Goal: Transaction & Acquisition: Purchase product/service

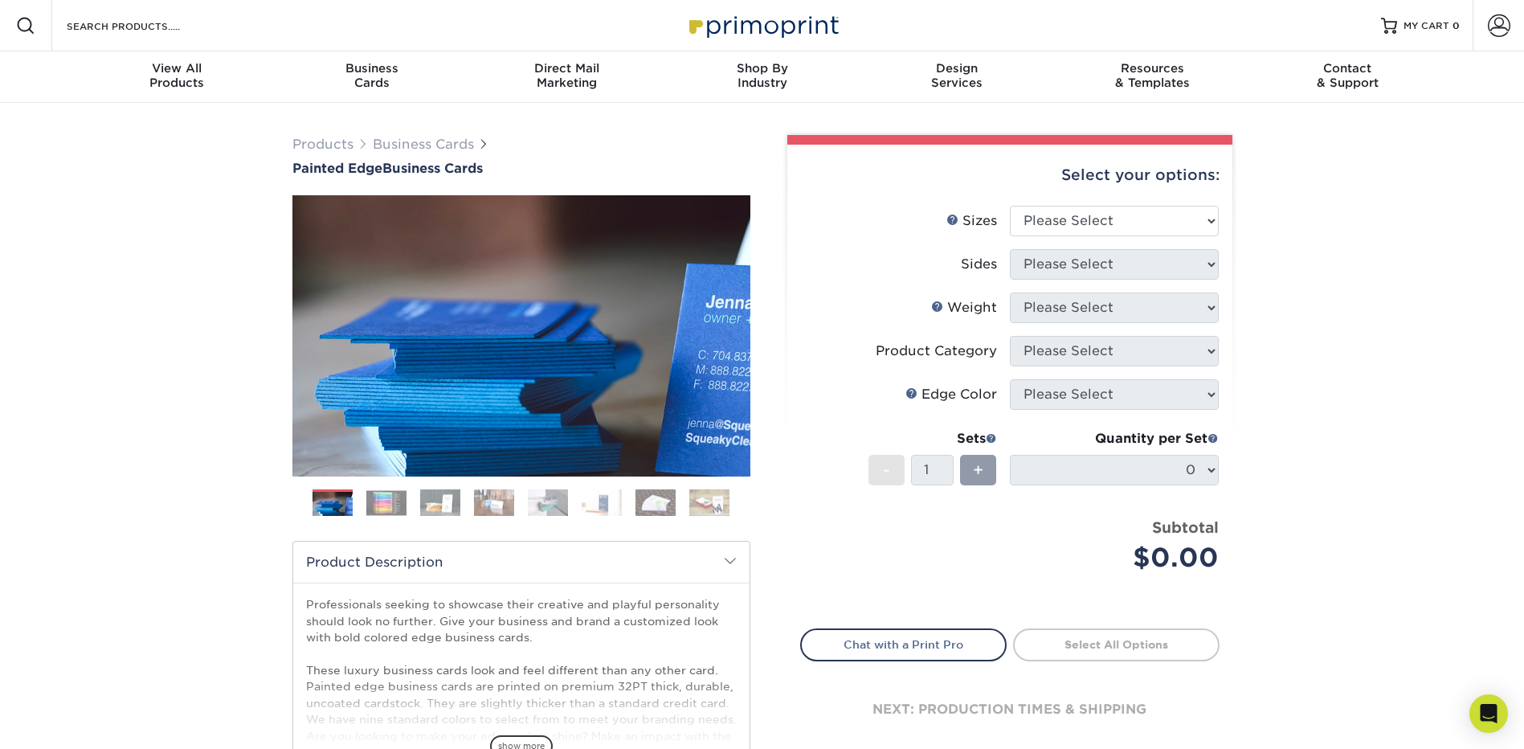
click at [395, 501] on img at bounding box center [386, 502] width 40 height 25
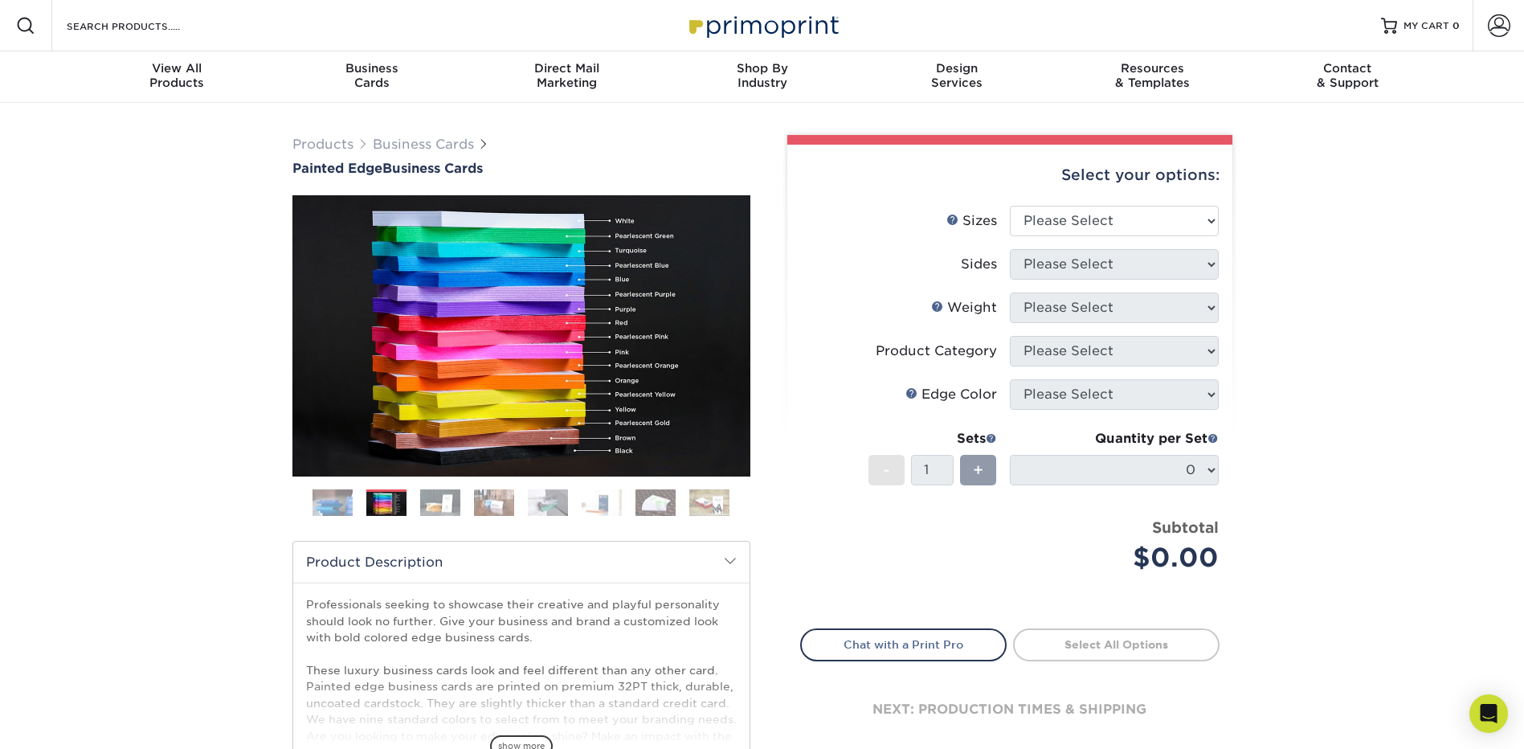
click at [431, 509] on img at bounding box center [440, 503] width 40 height 28
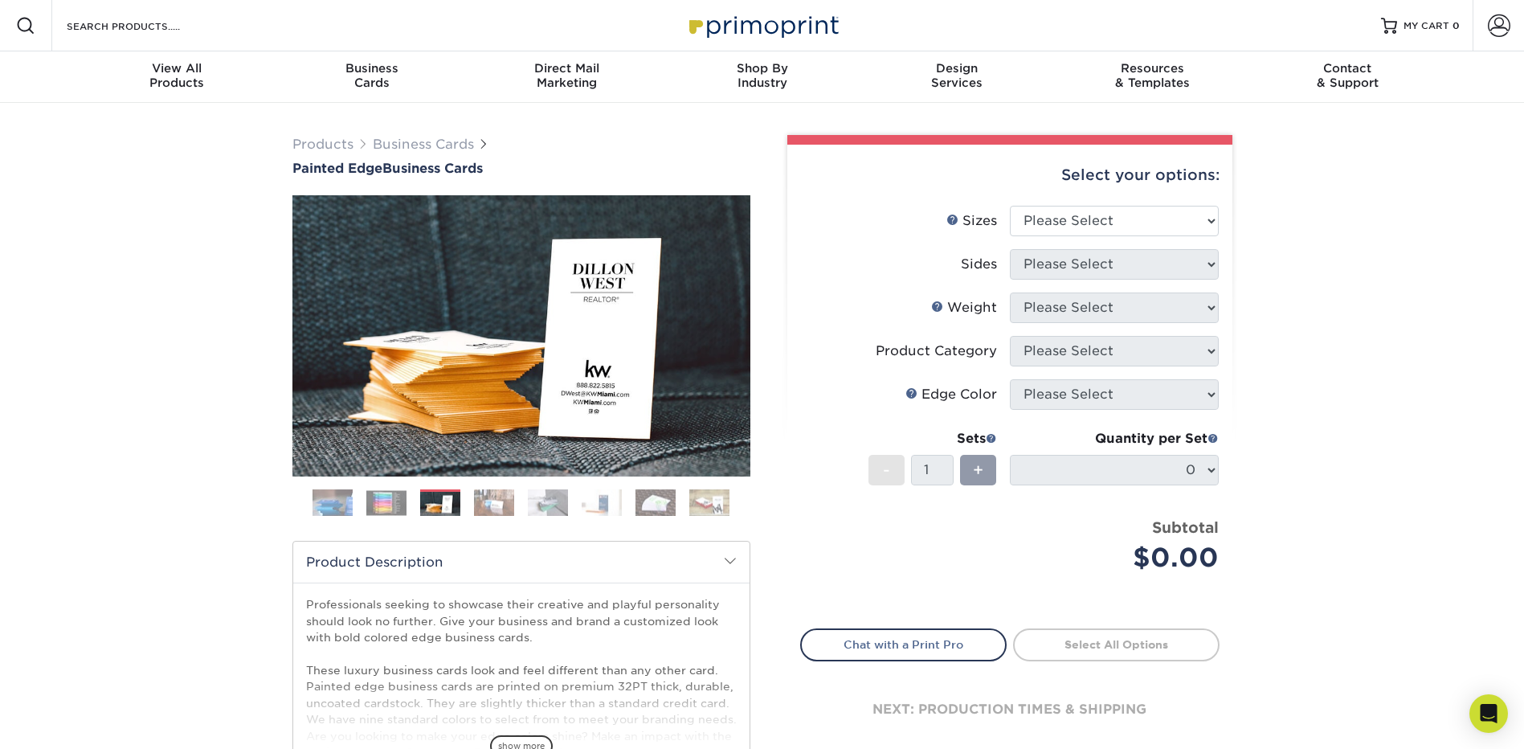
click at [401, 494] on img at bounding box center [386, 502] width 40 height 25
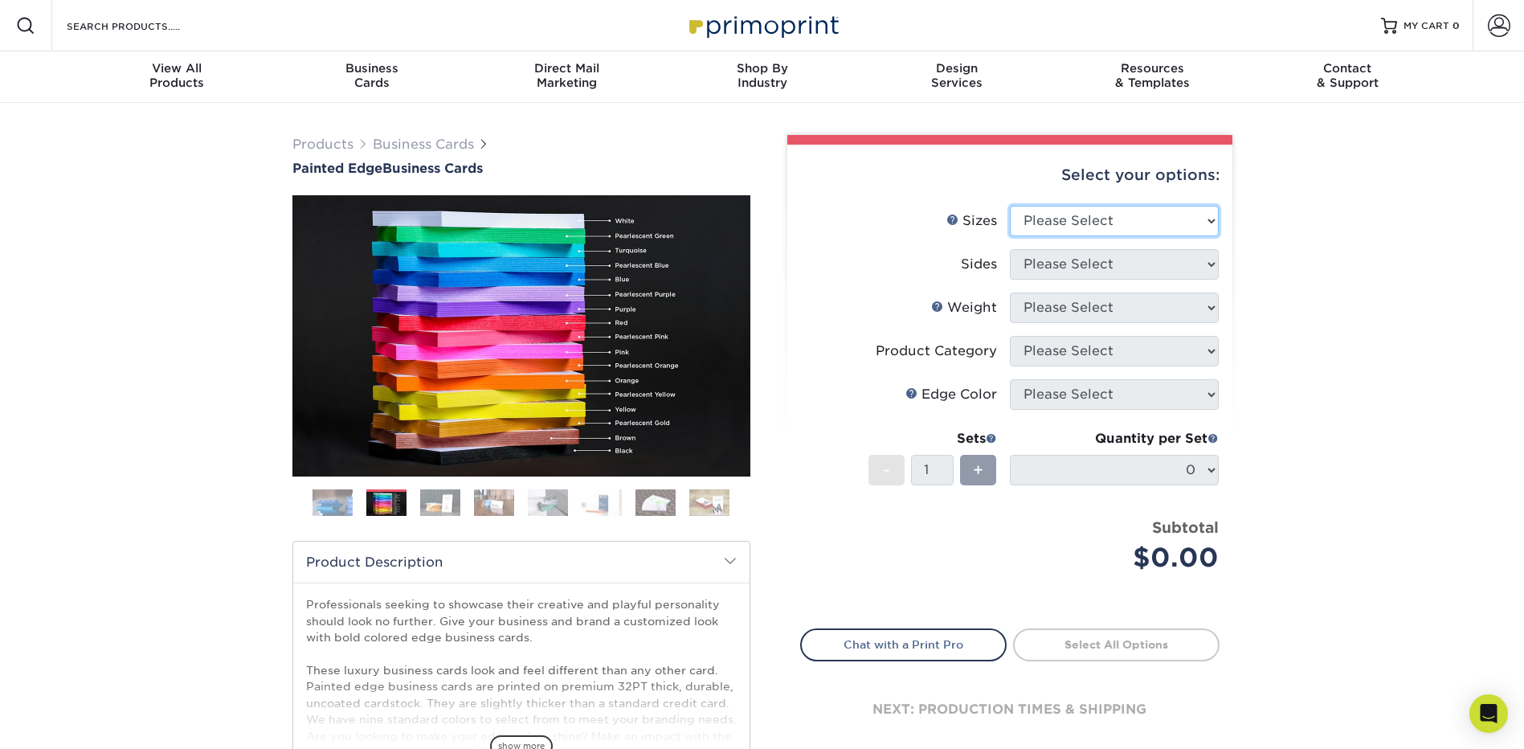
click at [1107, 221] on select "Please Select 2" x 3.5" - Standard 2.125" x 3.375" - European 2.5" x 2.5" - Squ…" at bounding box center [1114, 221] width 209 height 31
select select "2.50x2.50"
click at [1010, 206] on select "Please Select 2" x 3.5" - Standard 2.125" x 3.375" - European 2.5" x 2.5" - Squ…" at bounding box center [1114, 221] width 209 height 31
click at [1128, 271] on select "Please Select Print Both Sides Print Front Only" at bounding box center [1114, 264] width 209 height 31
select select "13abbda7-1d64-4f25-8bb2-c179b224825d"
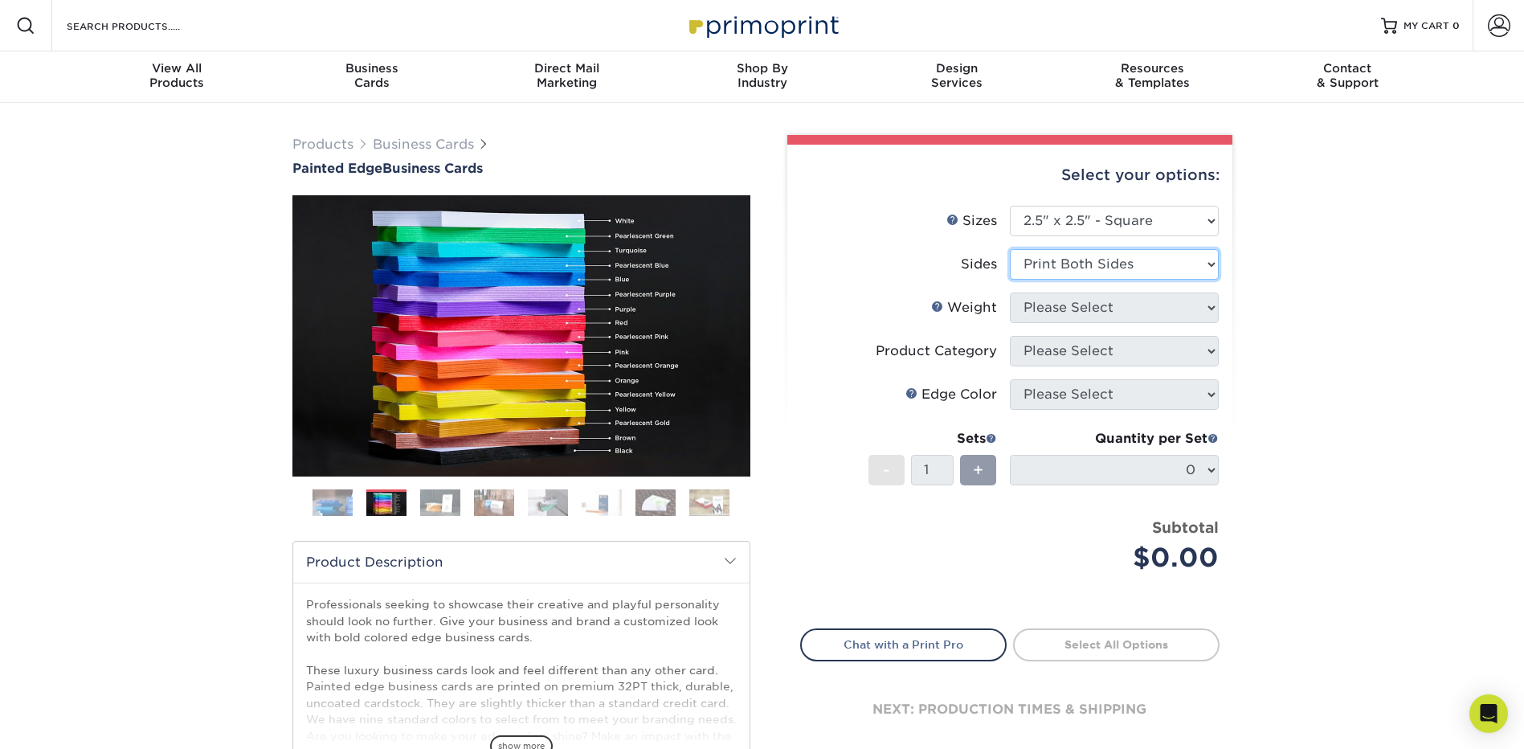
click at [1010, 249] on select "Please Select Print Both Sides Print Front Only" at bounding box center [1114, 264] width 209 height 31
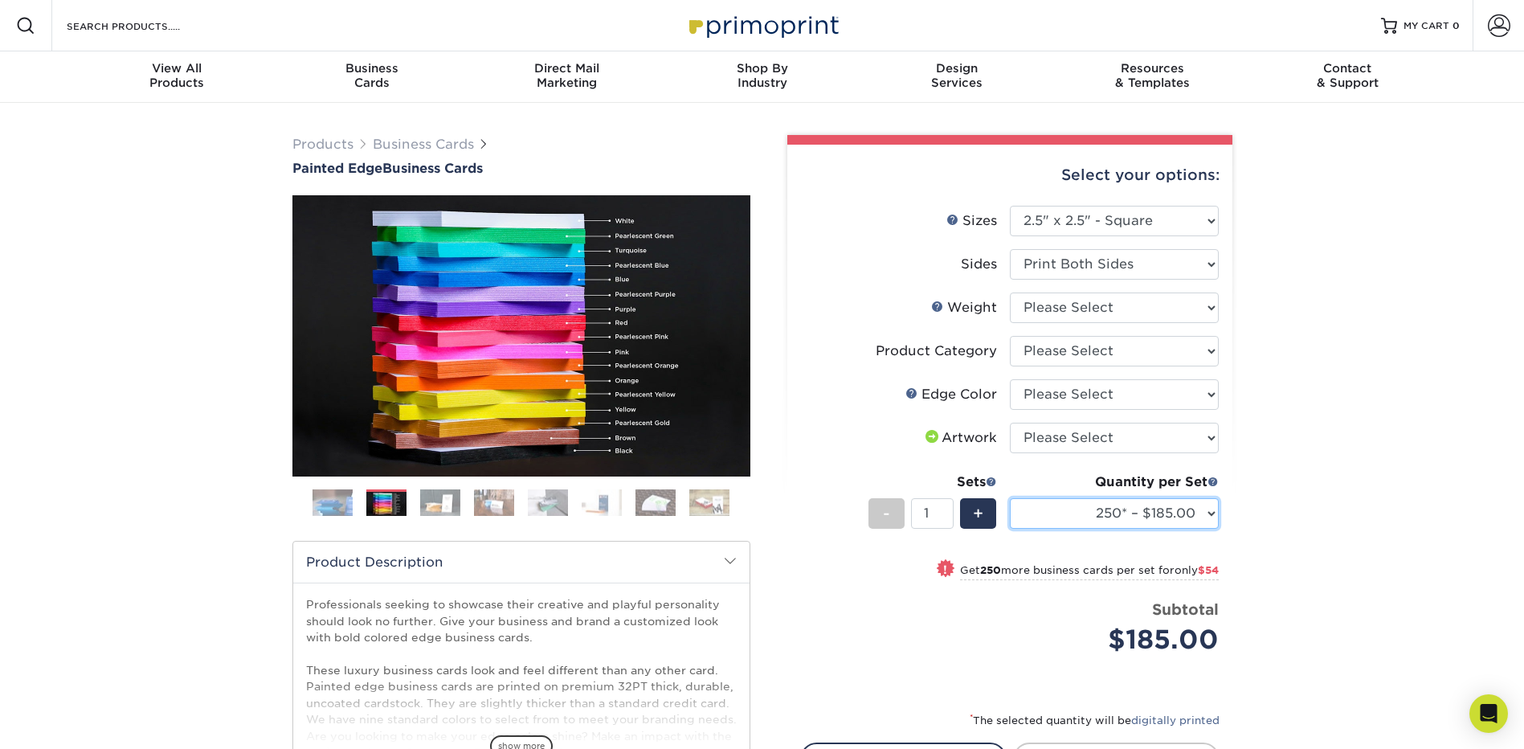
click at [1176, 511] on select "250* – $185.00 500* – $239.00 1000* – $339.00" at bounding box center [1114, 513] width 209 height 31
click at [1316, 476] on div "Products Business Cards Painted Edge Business Cards Previous Next" at bounding box center [762, 532] width 1524 height 858
click at [1180, 399] on select "Please Select Charcoal Black Brown Blue Pearlescent Blue Pearlescent Gold Pearl…" at bounding box center [1114, 394] width 209 height 31
select select "dbd4eccd-24a3-4659-ab71-784ddef5083c"
click at [1010, 379] on select "Please Select Charcoal Black Brown Blue Pearlescent Blue Pearlescent Gold Pearl…" at bounding box center [1114, 394] width 209 height 31
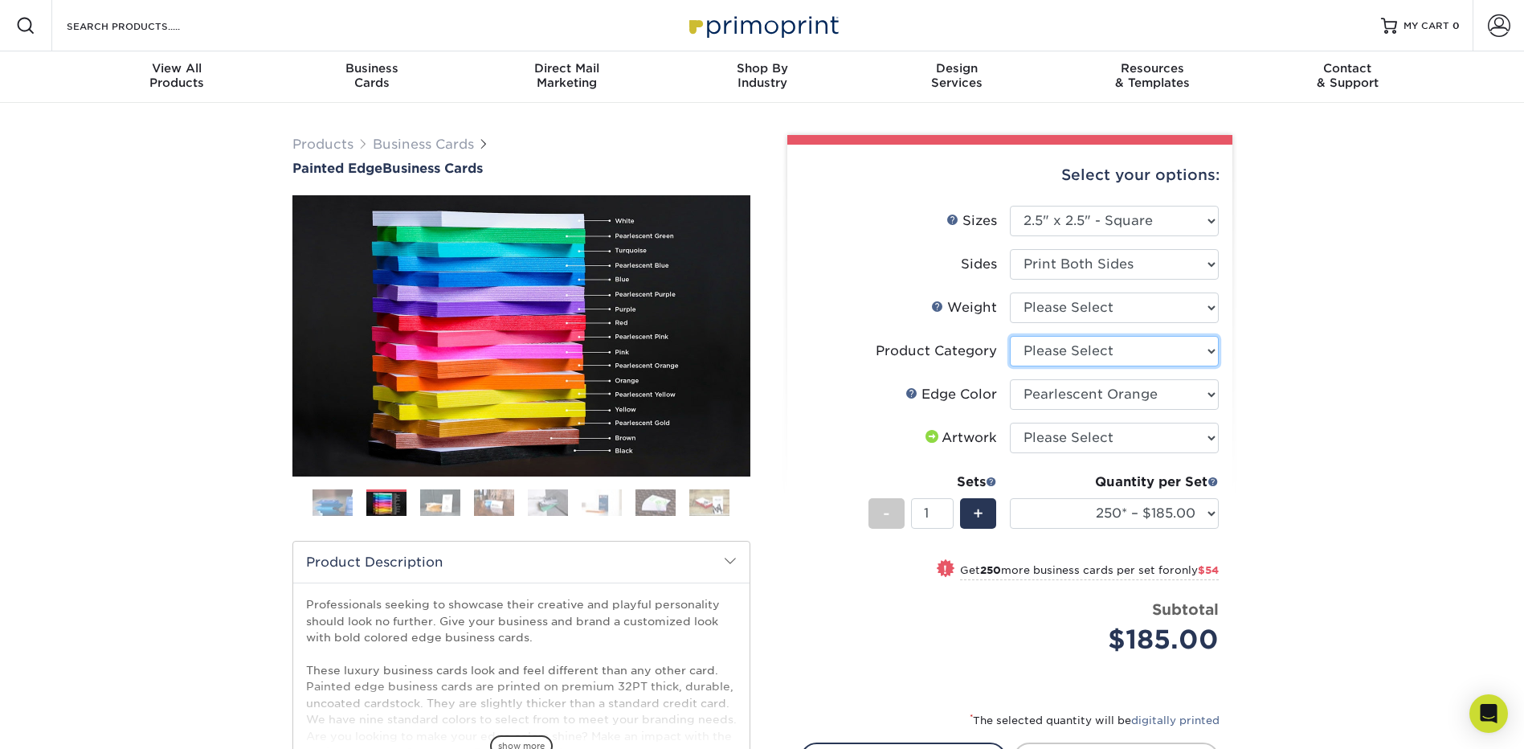
click at [1187, 350] on select "Please Select Business Cards" at bounding box center [1114, 351] width 209 height 31
select select "3b5148f1-0588-4f88-a218-97bcfdce65c1"
click at [1010, 336] on select "Please Select Business Cards" at bounding box center [1114, 351] width 209 height 31
click at [1212, 307] on select "Please Select 32PTUC" at bounding box center [1114, 307] width 209 height 31
select select "32PTUC"
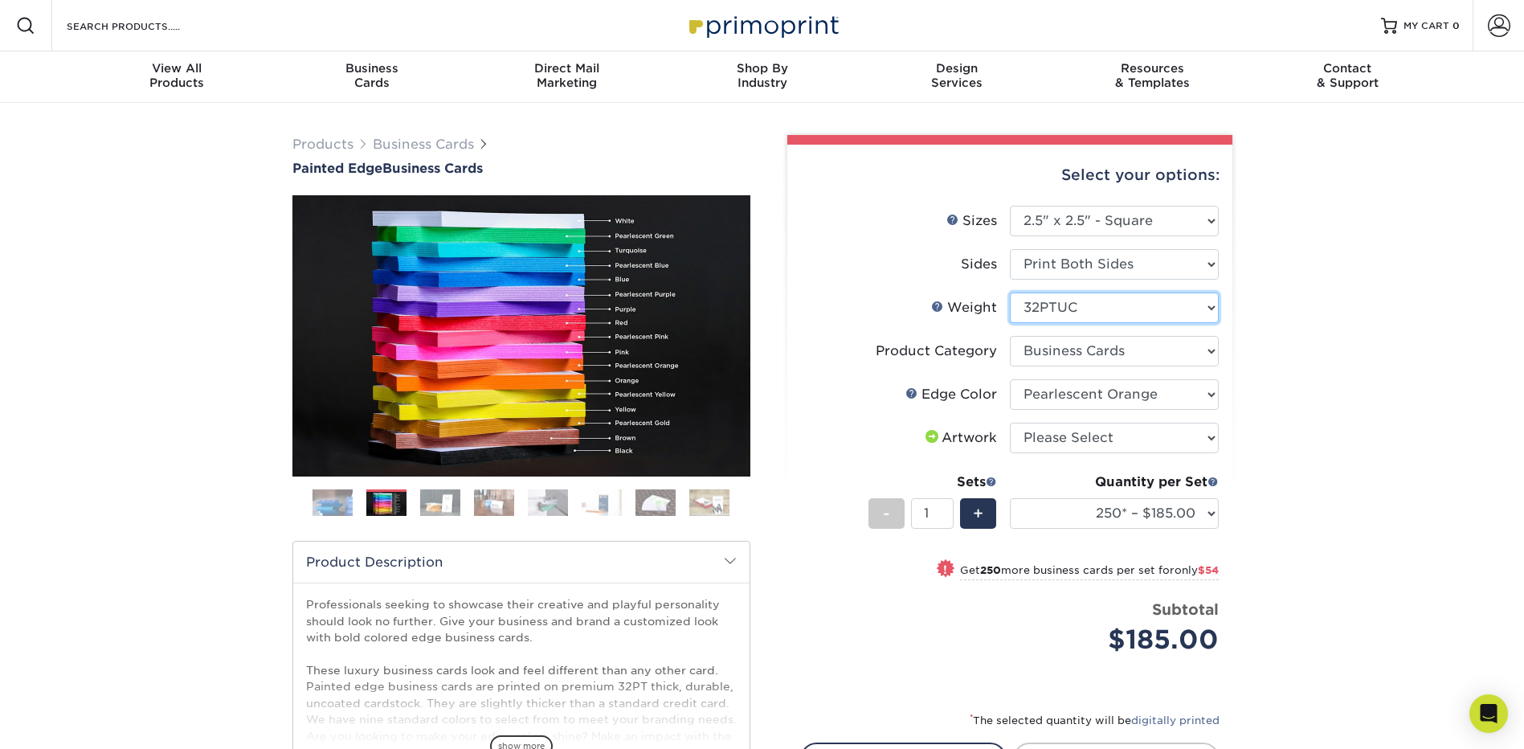
click at [1010, 292] on select "Please Select 32PTUC" at bounding box center [1114, 307] width 209 height 31
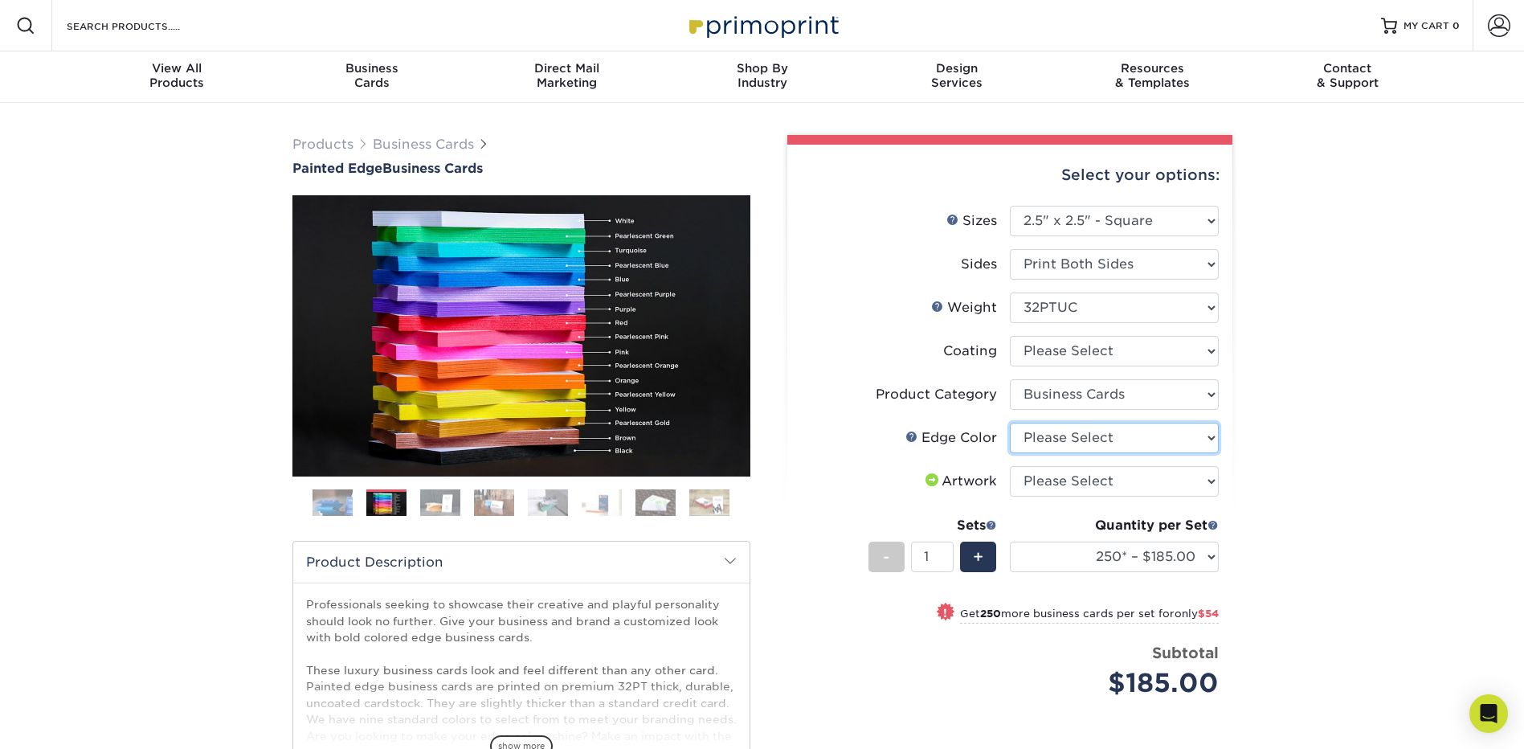
click at [1201, 440] on select "Please Select Charcoal Black Brown Blue Pearlescent Blue Pearlescent Gold Pearl…" at bounding box center [1114, 438] width 209 height 31
select select "dbd4eccd-24a3-4659-ab71-784ddef5083c"
click at [1010, 423] on select "Please Select Charcoal Black Brown Blue Pearlescent Blue Pearlescent Gold Pearl…" at bounding box center [1114, 438] width 209 height 31
click at [1199, 481] on select "Please Select I will upload files I need a design - $100" at bounding box center [1114, 481] width 209 height 31
select select "upload"
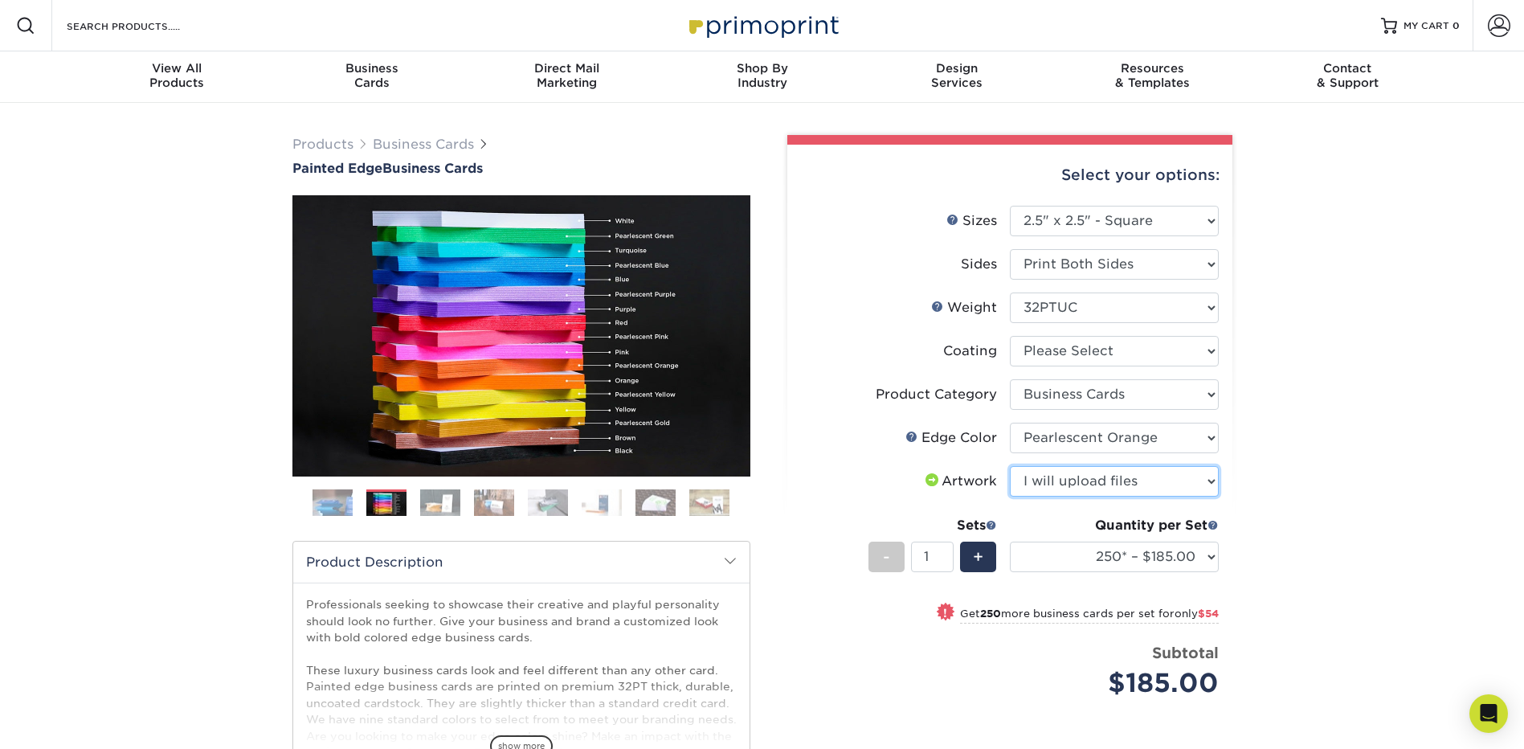
click at [1010, 466] on select "Please Select I will upload files I need a design - $100" at bounding box center [1114, 481] width 209 height 31
